Goal: Transaction & Acquisition: Purchase product/service

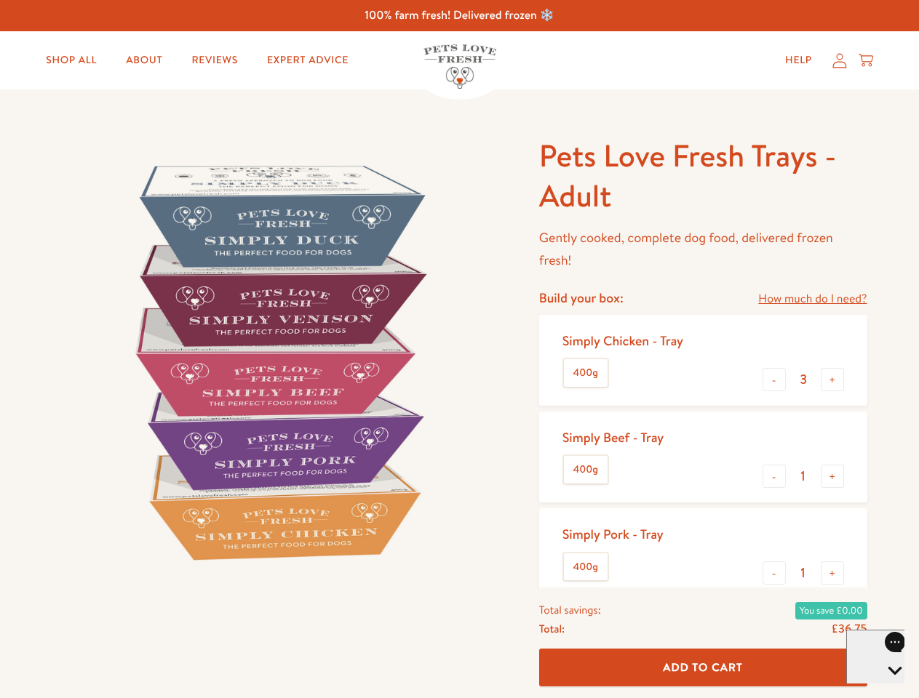
click at [459, 349] on img at bounding box center [278, 362] width 452 height 452
click at [812, 299] on link "How much do I need?" at bounding box center [812, 299] width 108 height 20
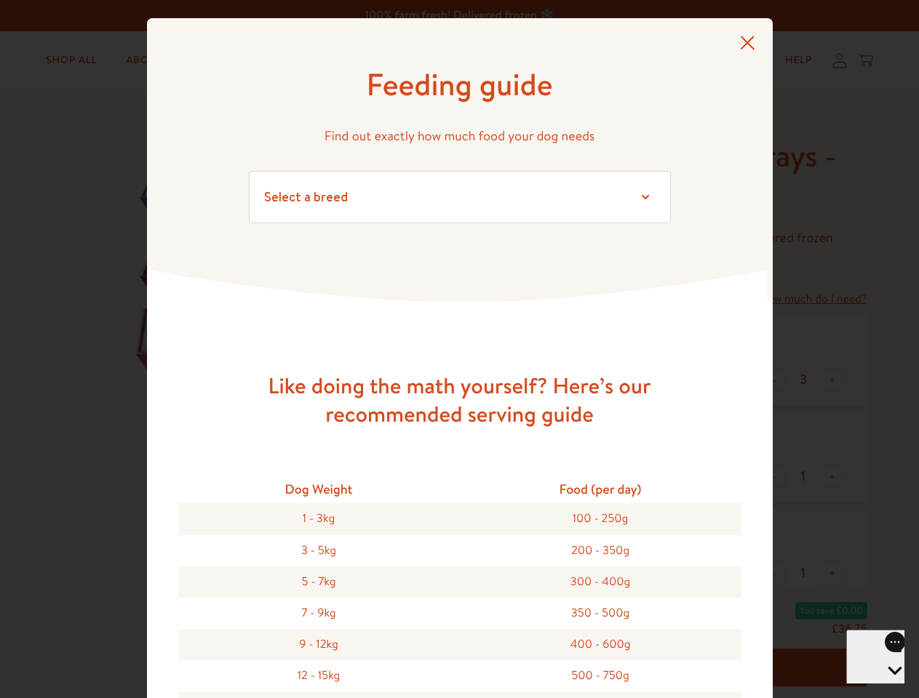
click at [774, 380] on div "Feeding guide Find out exactly how much food your dog needs Select a breed Affe…" at bounding box center [459, 349] width 919 height 698
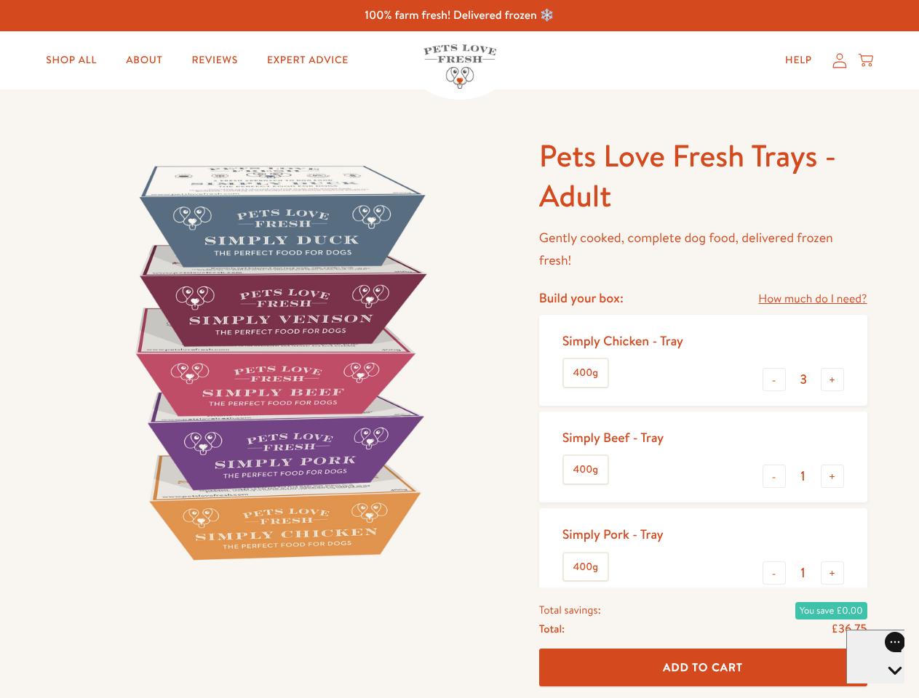
click at [832, 380] on button "+" at bounding box center [831, 379] width 23 height 23
type input "4"
click at [774, 476] on button "-" at bounding box center [773, 476] width 23 height 23
click at [832, 476] on button "+" at bounding box center [831, 476] width 23 height 23
type input "1"
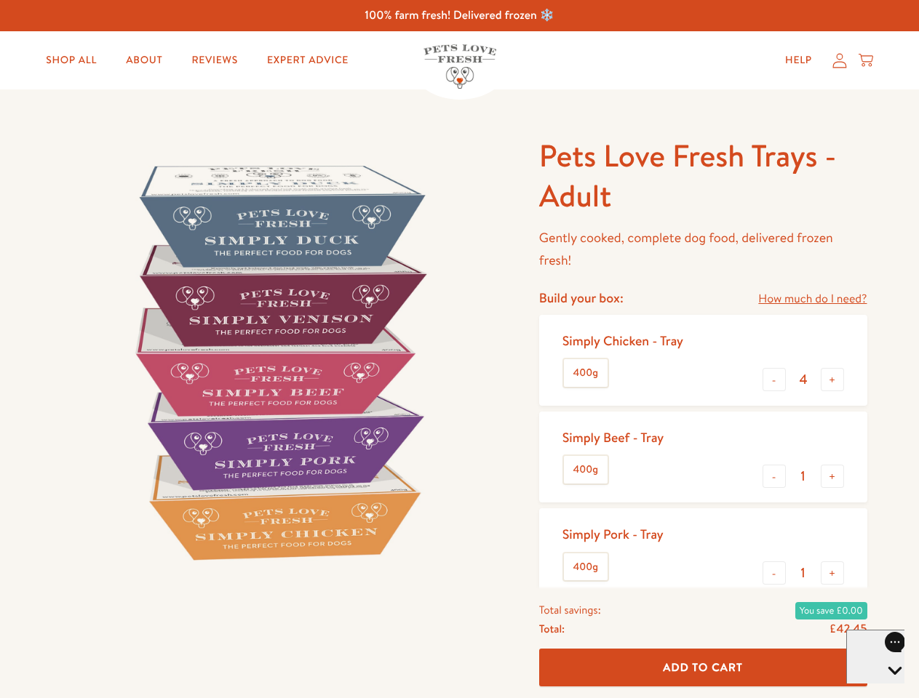
click at [774, 573] on button "-" at bounding box center [773, 572] width 23 height 23
click at [832, 573] on button "+" at bounding box center [831, 572] width 23 height 23
type input "1"
click at [703, 668] on span "Add To Cart" at bounding box center [703, 667] width 80 height 15
click at [887, 689] on icon "Open gorgias live chat" at bounding box center [894, 696] width 14 height 14
